Goal: Task Accomplishment & Management: Complete application form

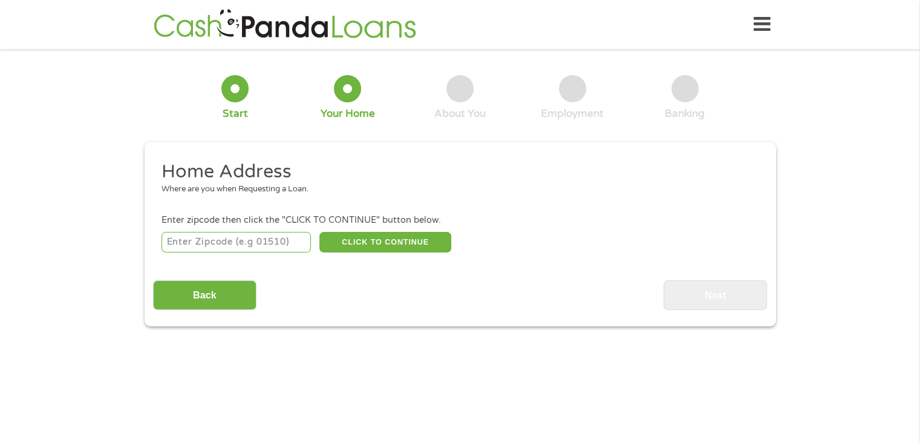
click at [261, 244] on input "number" at bounding box center [235, 242] width 149 height 21
type input "76115"
click at [356, 243] on button "CLICK TO CONTINUE" at bounding box center [385, 242] width 132 height 21
type input "76115"
type input "[GEOGRAPHIC_DATA]"
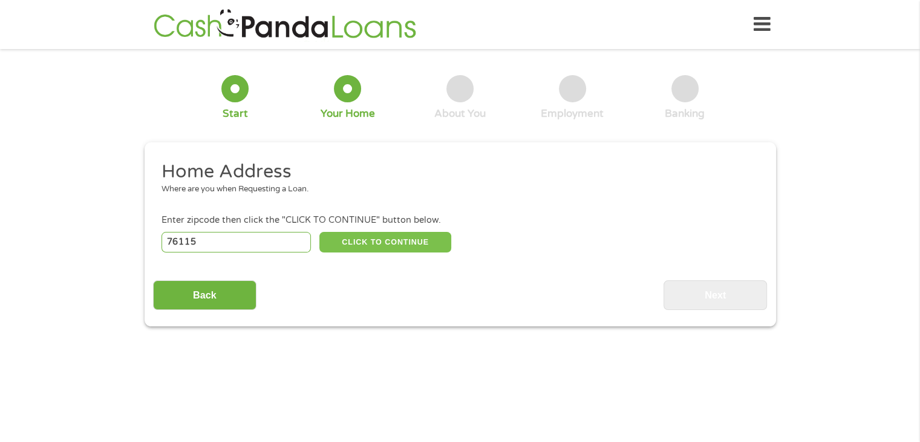
select select "[US_STATE]"
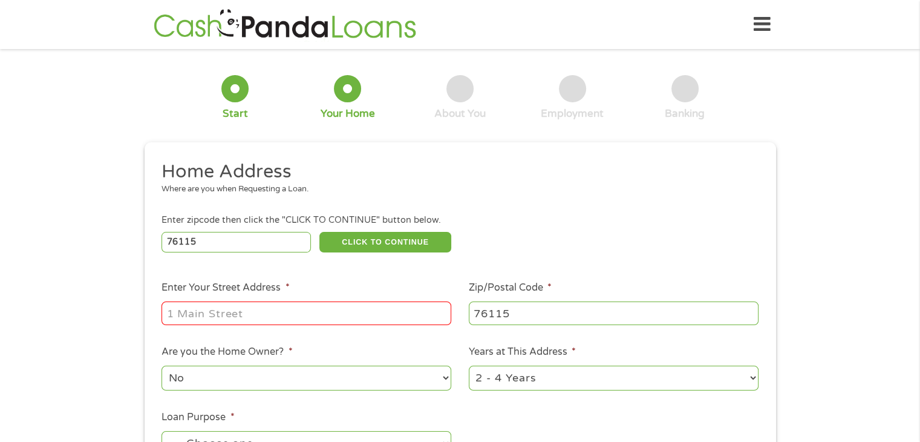
click at [256, 318] on input "Enter Your Street Address *" at bounding box center [306, 312] width 290 height 23
type input "[STREET_ADDRESS][PERSON_NAME][PERSON_NAME]"
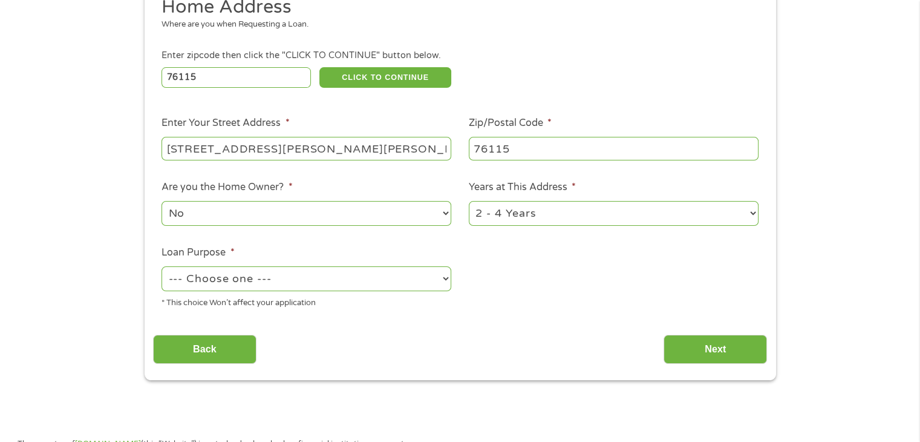
scroll to position [171, 0]
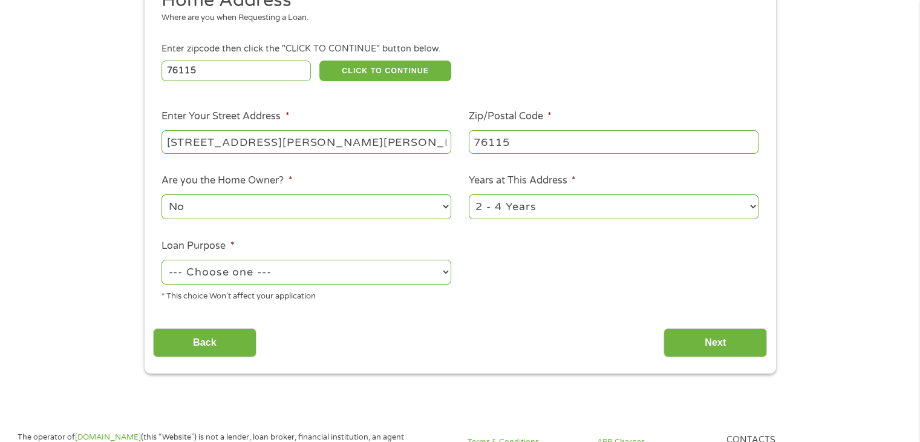
click at [526, 215] on select "1 Year or less 1 - 2 Years 2 - 4 Years Over 4 Years" at bounding box center [614, 206] width 290 height 25
select select "24months"
click at [469, 195] on select "1 Year or less 1 - 2 Years 2 - 4 Years Over 4 Years" at bounding box center [614, 206] width 290 height 25
click at [335, 272] on select "--- Choose one --- Pay Bills Debt Consolidation Home Improvement Major Purchase…" at bounding box center [306, 271] width 290 height 25
select select "shorttermcash"
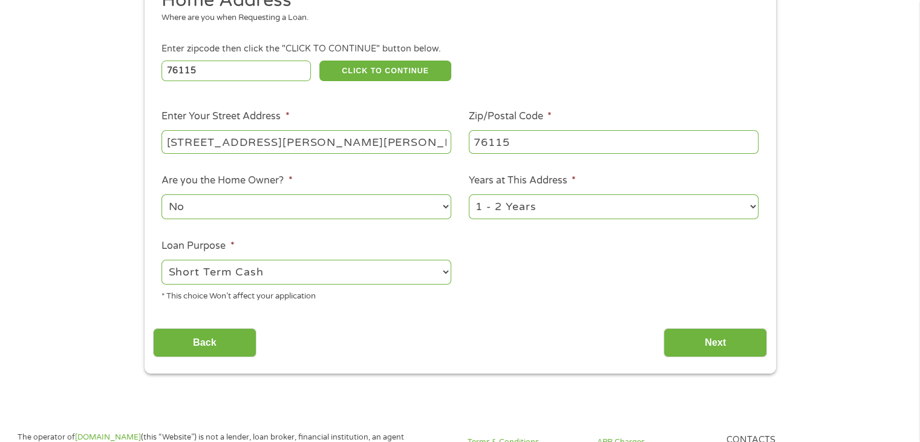
click at [161, 261] on select "--- Choose one --- Pay Bills Debt Consolidation Home Improvement Major Purchase…" at bounding box center [306, 271] width 290 height 25
click at [702, 342] on input "Next" at bounding box center [715, 343] width 103 height 30
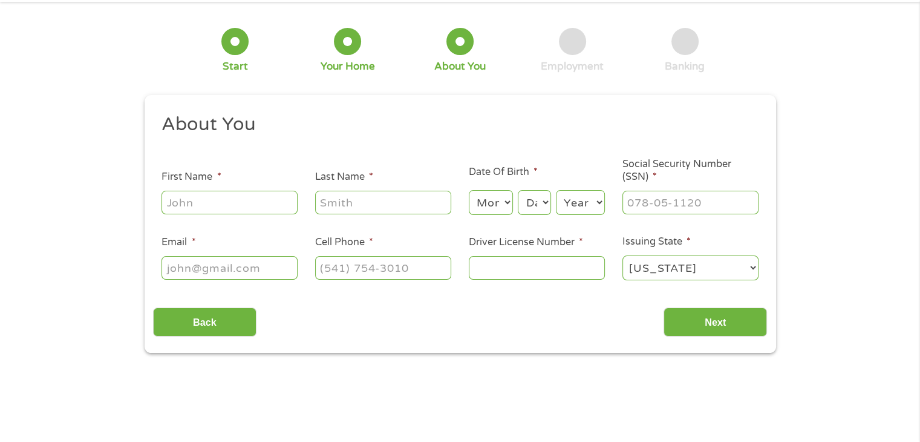
scroll to position [0, 0]
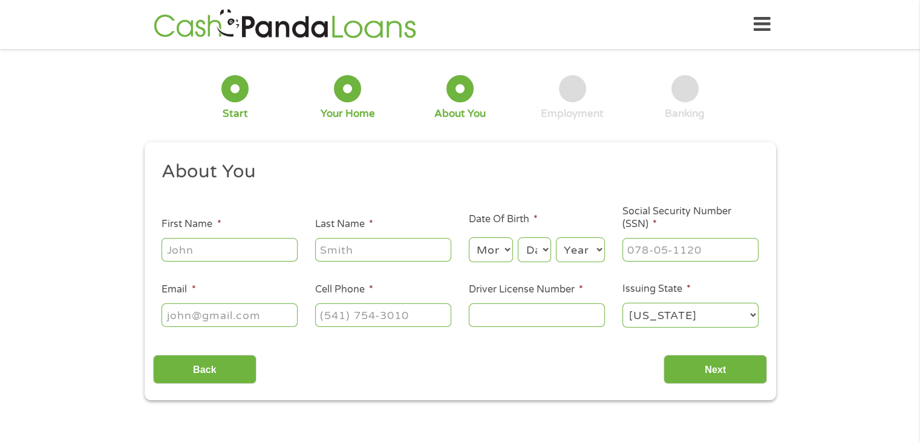
click at [241, 251] on input "First Name *" at bounding box center [229, 249] width 136 height 23
type input "[PERSON_NAME]"
type input "[EMAIL_ADDRESS][DOMAIN_NAME]"
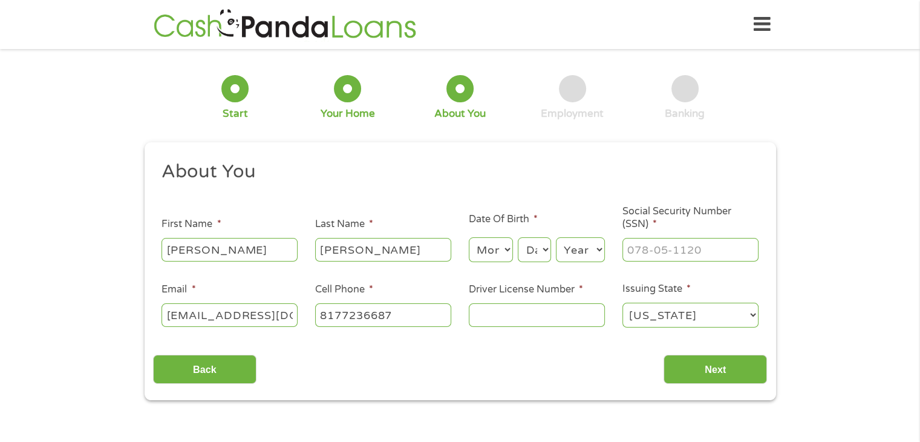
type input "[PHONE_NUMBER]"
click at [489, 254] on select "Month 1 2 3 4 5 6 7 8 9 10 11 12" at bounding box center [491, 249] width 44 height 25
select select "1"
click at [469, 238] on select "Month 1 2 3 4 5 6 7 8 9 10 11 12" at bounding box center [491, 249] width 44 height 25
click at [532, 255] on select "Day 1 2 3 4 5 6 7 8 9 10 11 12 13 14 15 16 17 18 19 20 21 22 23 24 25 26 27 28 …" at bounding box center [534, 249] width 33 height 25
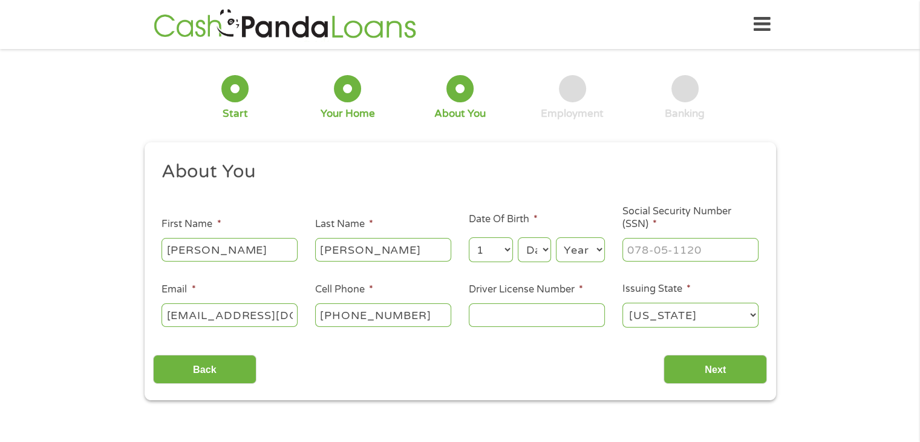
select select "5"
click at [518, 238] on select "Day 1 2 3 4 5 6 7 8 9 10 11 12 13 14 15 16 17 18 19 20 21 22 23 24 25 26 27 28 …" at bounding box center [534, 249] width 33 height 25
click at [585, 256] on select "Year [DATE] 2006 2005 2004 2003 2002 2001 2000 1999 1998 1997 1996 1995 1994 19…" at bounding box center [580, 249] width 49 height 25
select select "1979"
click at [556, 238] on select "Year [DATE] 2006 2005 2004 2003 2002 2001 2000 1999 1998 1997 1996 1995 1994 19…" at bounding box center [580, 249] width 49 height 25
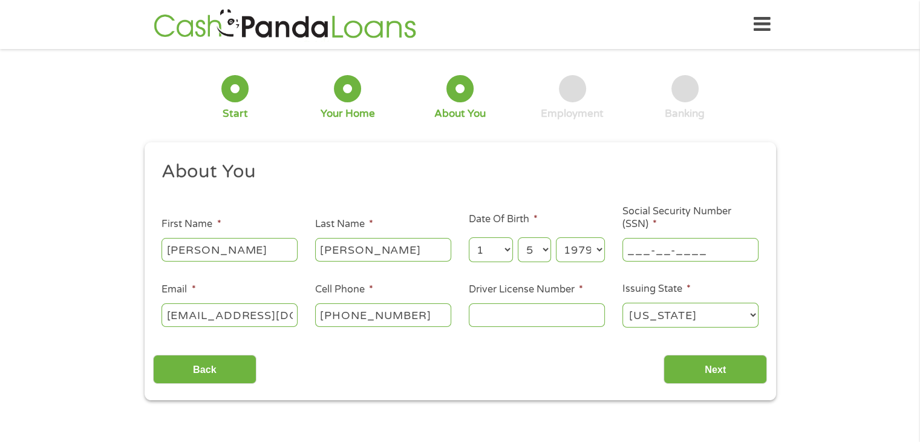
click at [634, 255] on input "___-__-____" at bounding box center [690, 249] width 136 height 23
type input "465-45-6283"
click at [520, 319] on input "Driver License Number *" at bounding box center [537, 314] width 136 height 23
type input "16987554"
click at [697, 371] on input "Next" at bounding box center [715, 369] width 103 height 30
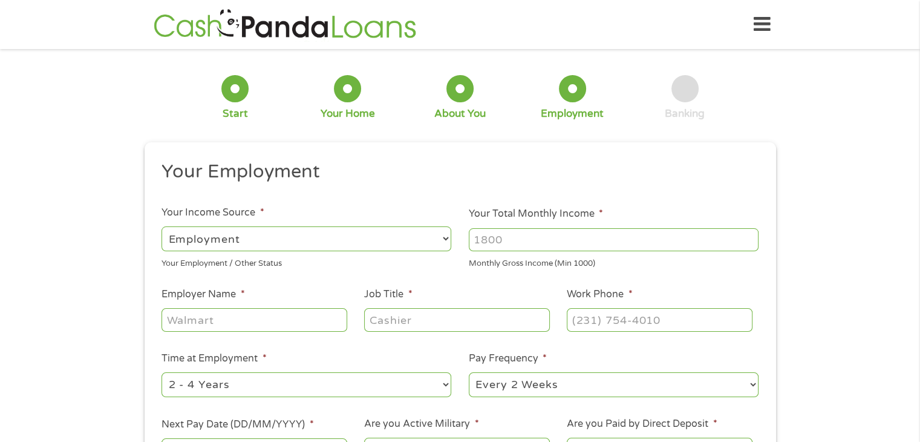
scroll to position [5, 5]
click at [520, 245] on input "Your Total Monthly Income *" at bounding box center [614, 239] width 290 height 23
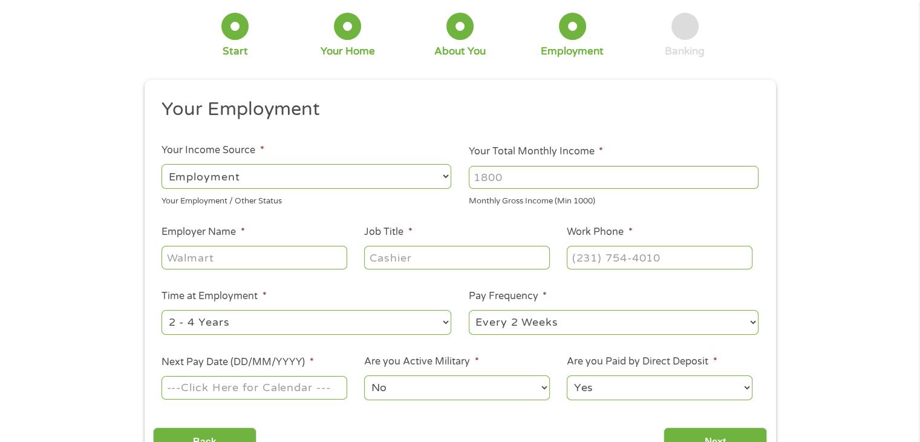
scroll to position [69, 0]
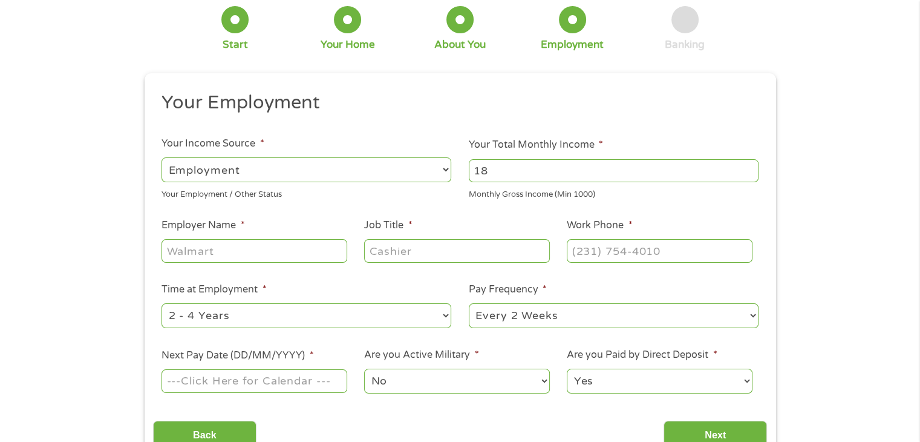
type input "1"
type input "3600"
click at [307, 252] on input "Employer Name *" at bounding box center [253, 250] width 185 height 23
type input "HOPE FARM"
click at [464, 258] on input "Job Title *" at bounding box center [456, 250] width 185 height 23
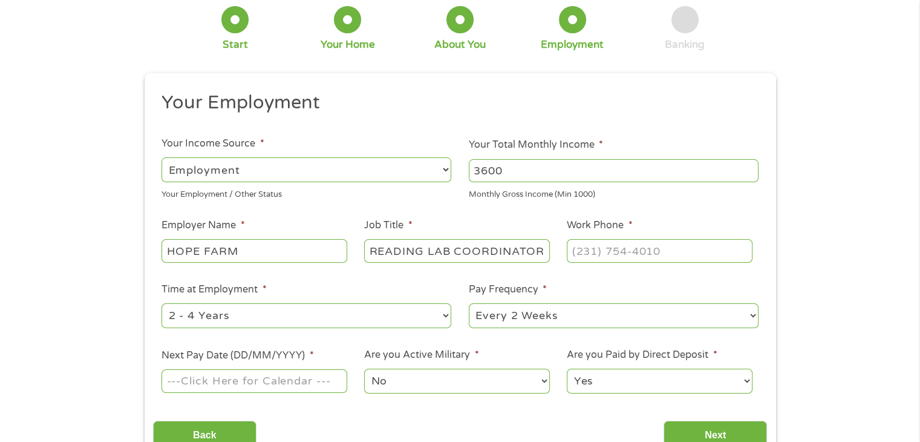
type input "READING LAB COORDINATOR"
click at [593, 250] on input "(___) ___-____" at bounding box center [659, 250] width 185 height 23
type input "[PHONE_NUMBER]"
click at [293, 314] on select "--- Choose one --- 1 Year or less 1 - 2 Years 2 - 4 Years Over 4 Years" at bounding box center [306, 315] width 290 height 25
select select "24months"
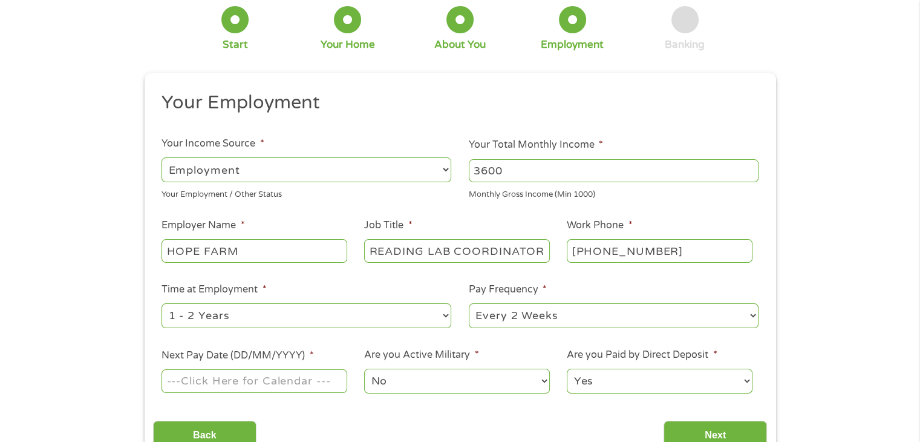
click at [161, 303] on select "--- Choose one --- 1 Year or less 1 - 2 Years 2 - 4 Years Over 4 Years" at bounding box center [306, 315] width 290 height 25
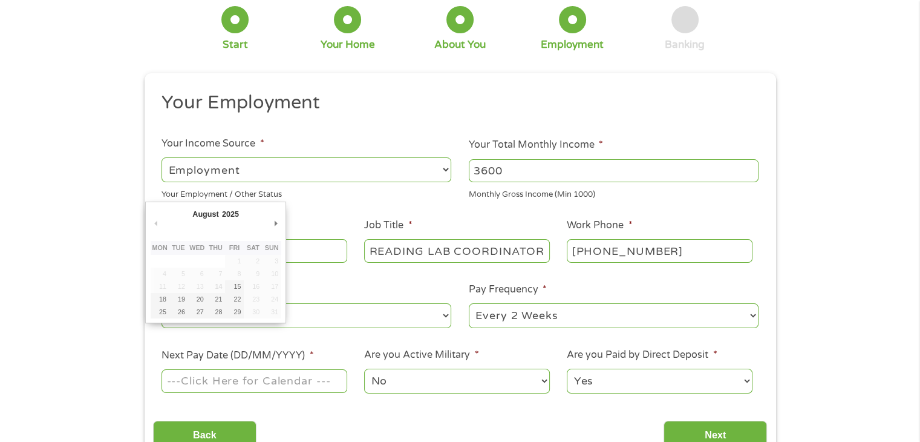
click at [314, 388] on input "Next Pay Date (DD/MM/YYYY) *" at bounding box center [253, 380] width 185 height 23
type input "[DATE]"
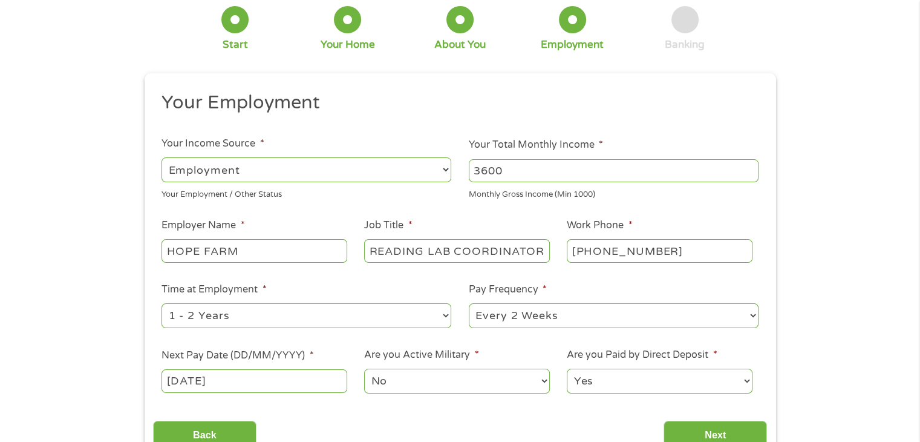
click at [570, 376] on select "Yes No" at bounding box center [659, 380] width 185 height 25
click at [473, 421] on div "Back Next" at bounding box center [460, 430] width 614 height 38
click at [729, 429] on input "Next" at bounding box center [715, 435] width 103 height 30
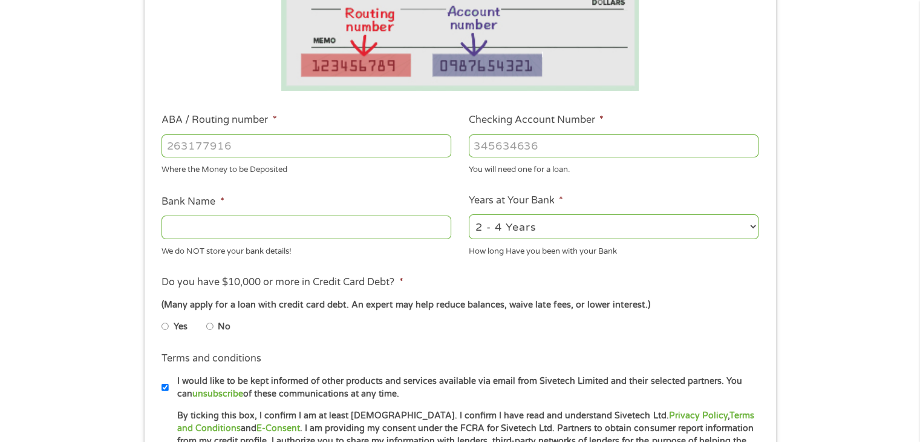
scroll to position [282, 0]
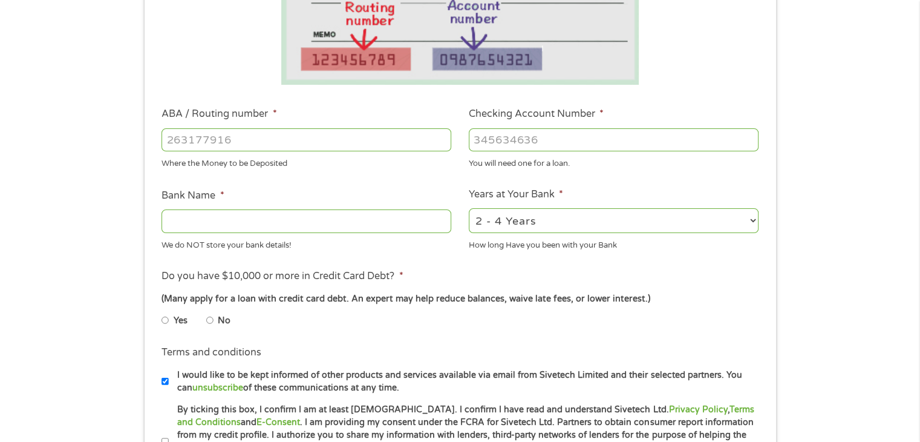
click at [242, 140] on input "ABA / Routing number *" at bounding box center [306, 139] width 290 height 23
type input "111906271"
type input "FIRST NATIONAL BANK [US_STATE]"
type input "111906271"
click at [544, 220] on select "2 - 4 Years 6 - 12 Months 1 - 2 Years Over 4 Years" at bounding box center [614, 220] width 290 height 25
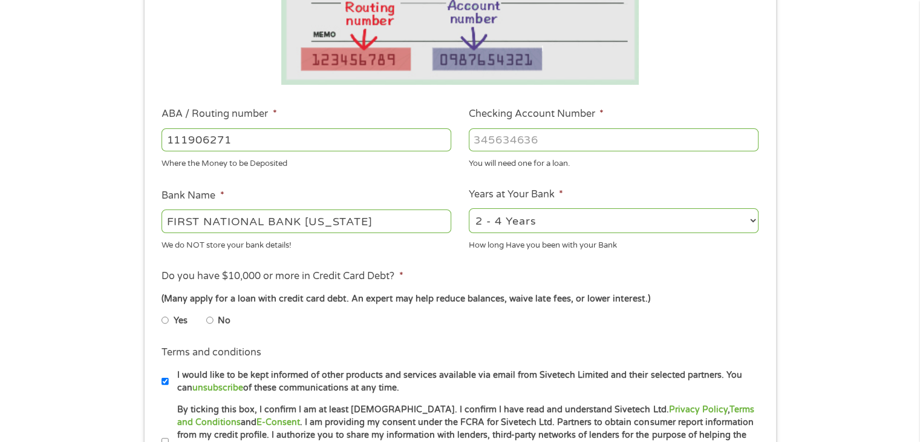
select select "24months"
click at [469, 208] on select "2 - 4 Years 6 - 12 Months 1 - 2 Years Over 4 Years" at bounding box center [614, 220] width 290 height 25
click at [512, 140] on input "Checking Account Number *" at bounding box center [614, 139] width 290 height 23
type input "491297883"
click at [210, 319] on input "No" at bounding box center [209, 319] width 7 height 19
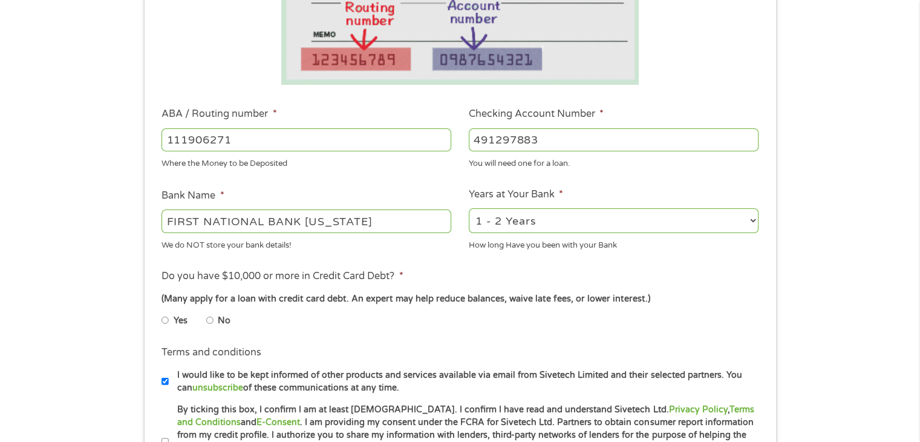
radio input "true"
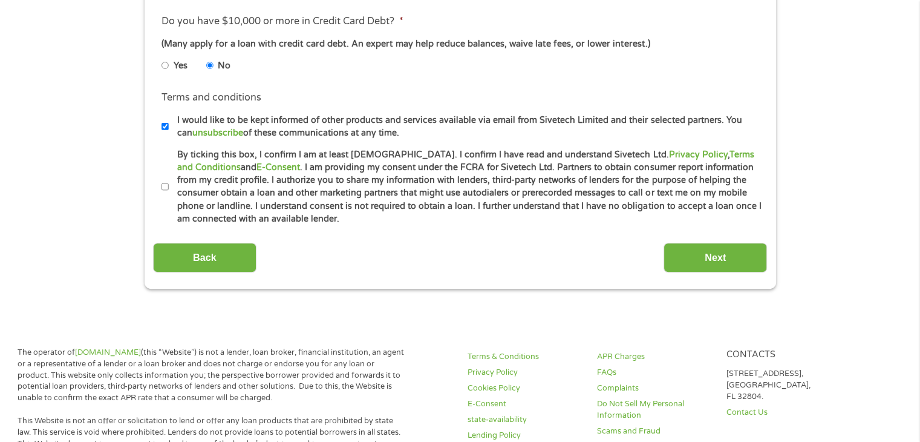
click at [165, 186] on input "By ticking this box, I confirm I am at least [DEMOGRAPHIC_DATA]. I confirm I ha…" at bounding box center [164, 186] width 7 height 19
checkbox input "true"
click at [718, 253] on input "Next" at bounding box center [715, 258] width 103 height 30
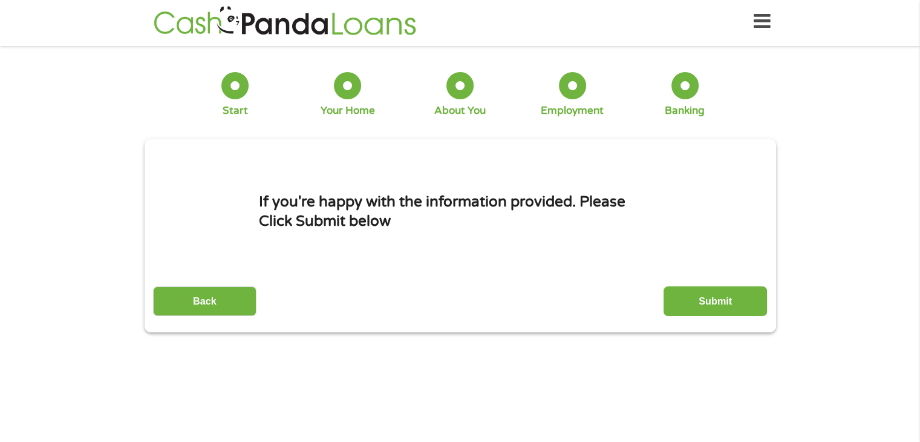
scroll to position [0, 0]
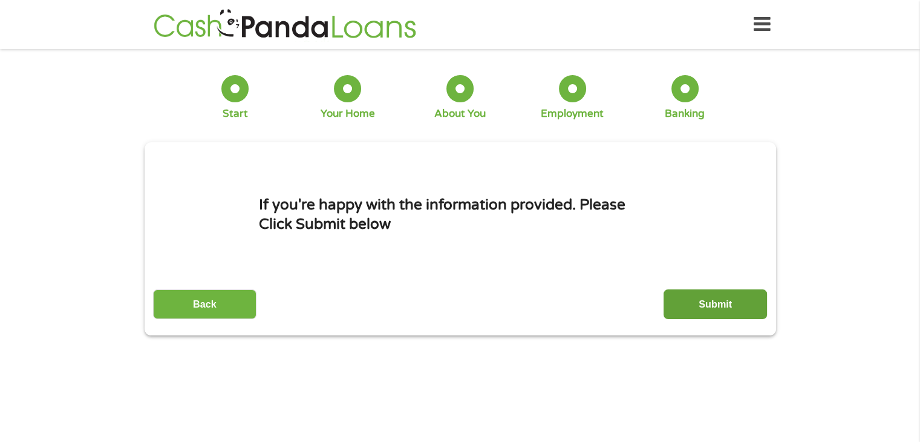
click at [702, 304] on input "Submit" at bounding box center [715, 304] width 103 height 30
